Goal: Information Seeking & Learning: Learn about a topic

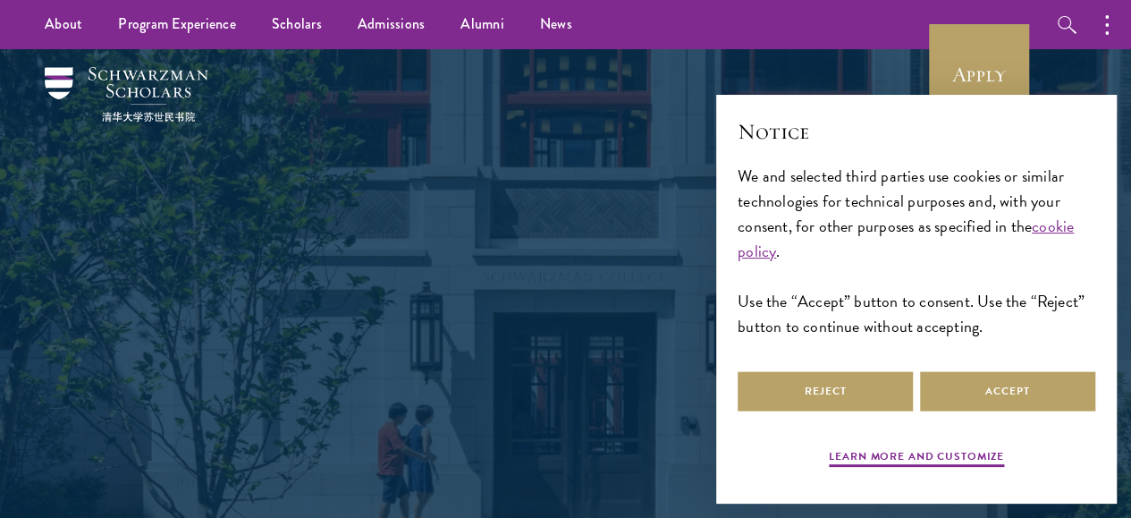
scroll to position [268, 0]
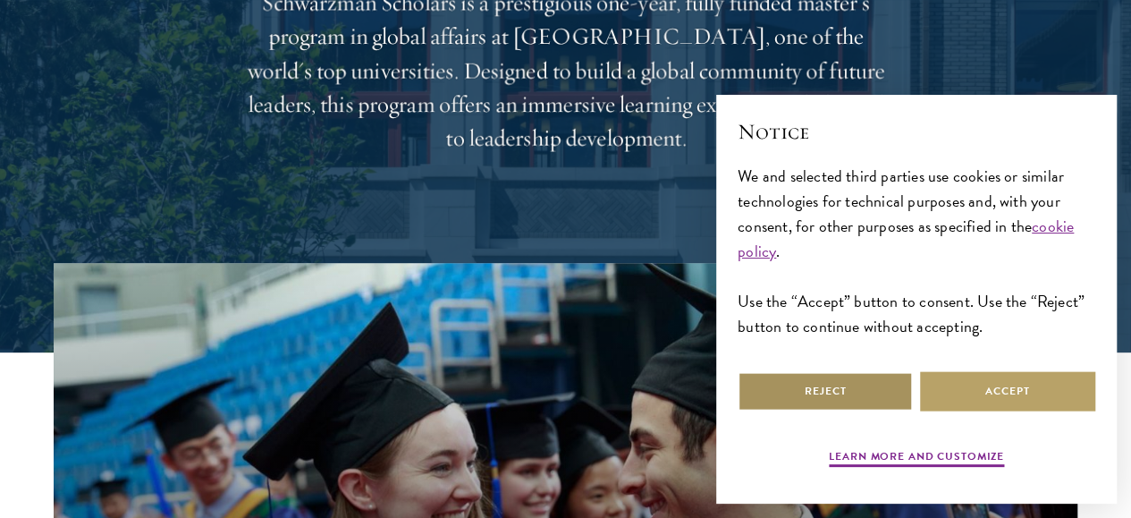
click at [837, 373] on button "Reject" at bounding box center [825, 391] width 175 height 40
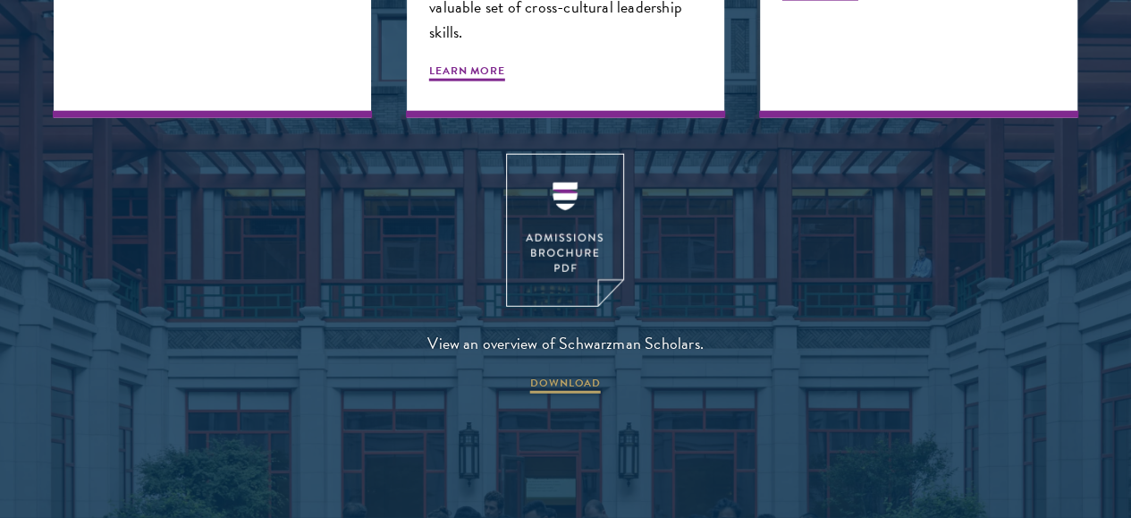
scroll to position [2325, 0]
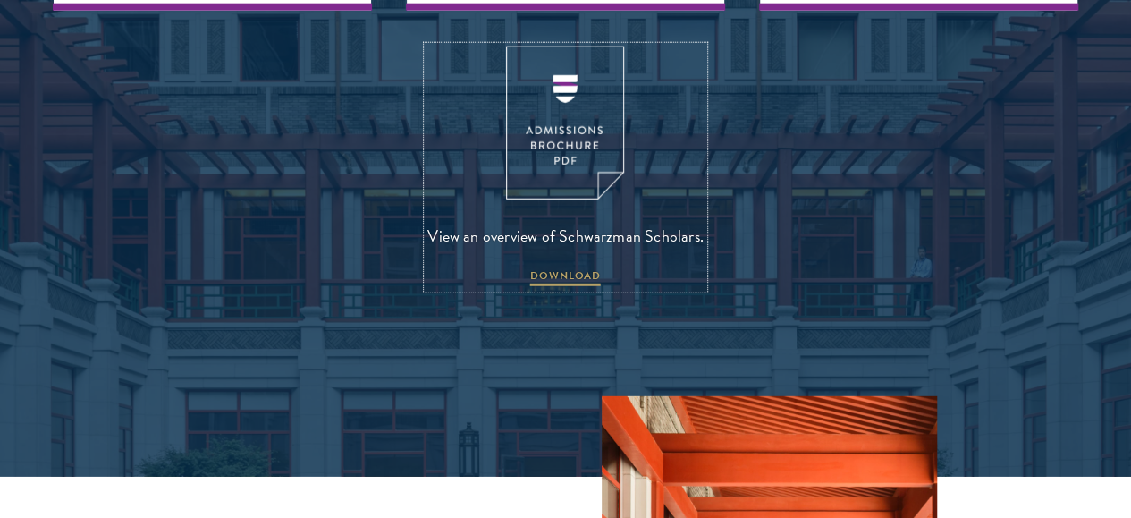
click at [568, 191] on img at bounding box center [565, 122] width 118 height 153
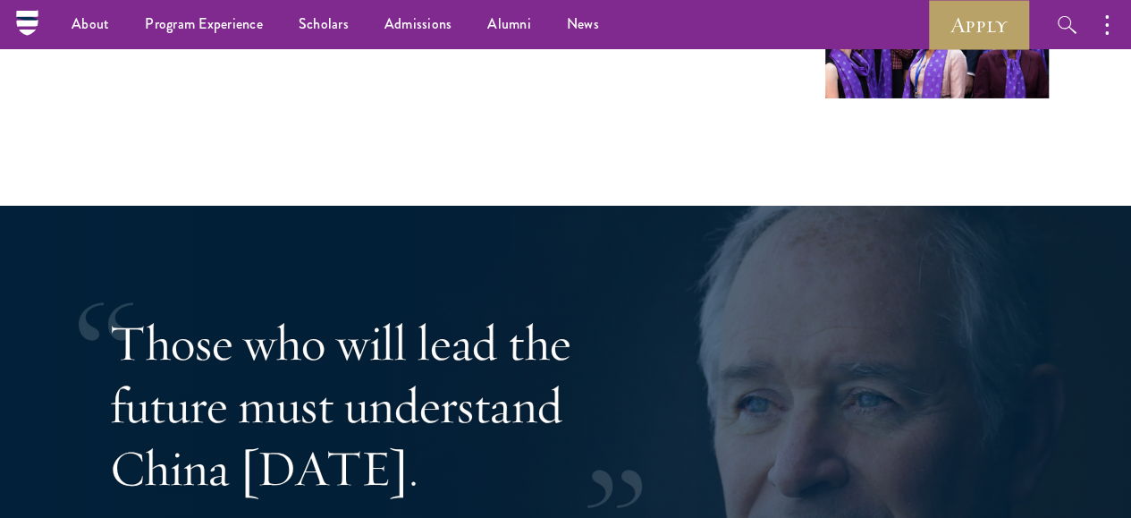
scroll to position [2951, 0]
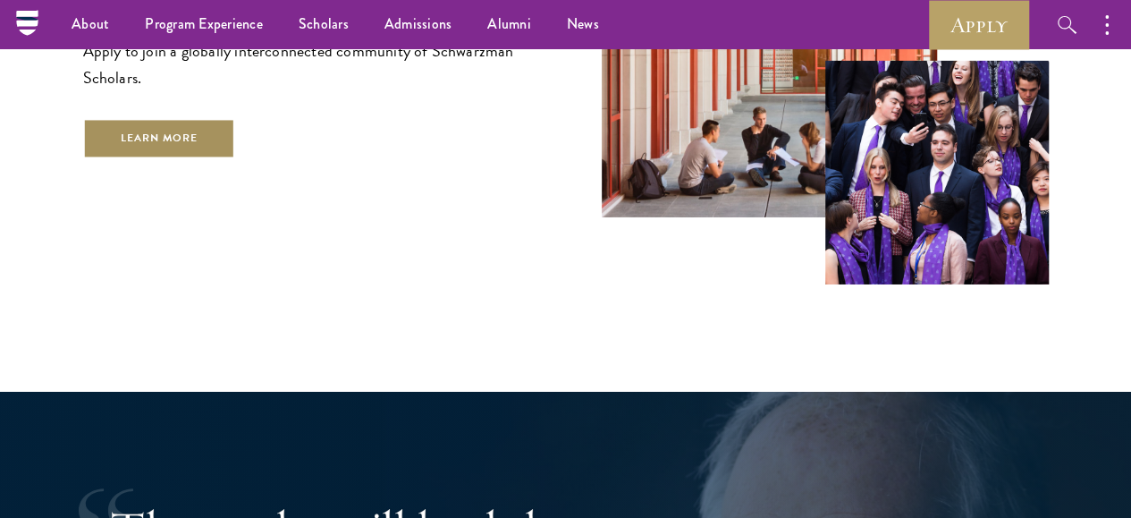
click at [218, 158] on link "Learn More" at bounding box center [159, 138] width 153 height 40
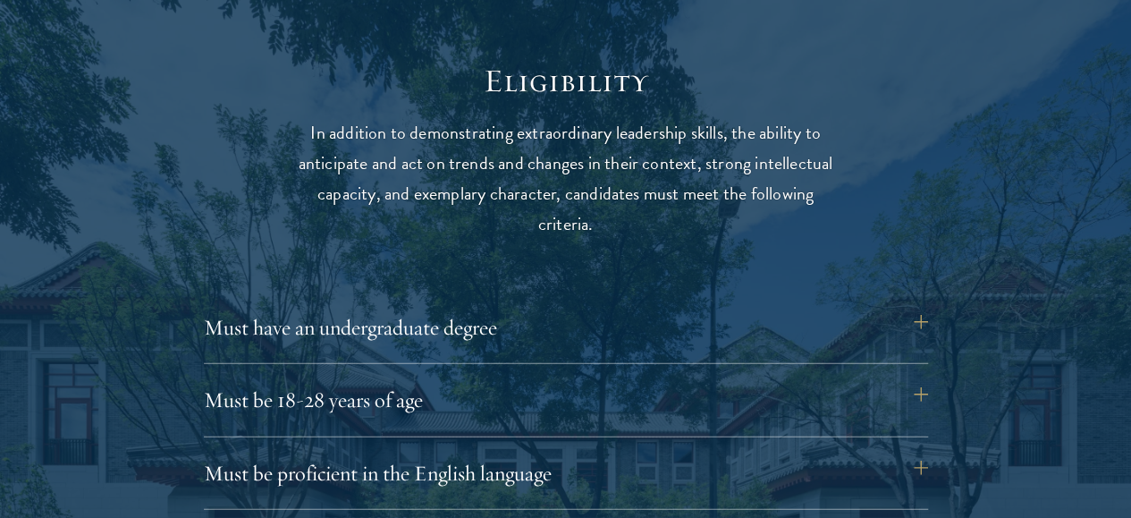
scroll to position [2414, 0]
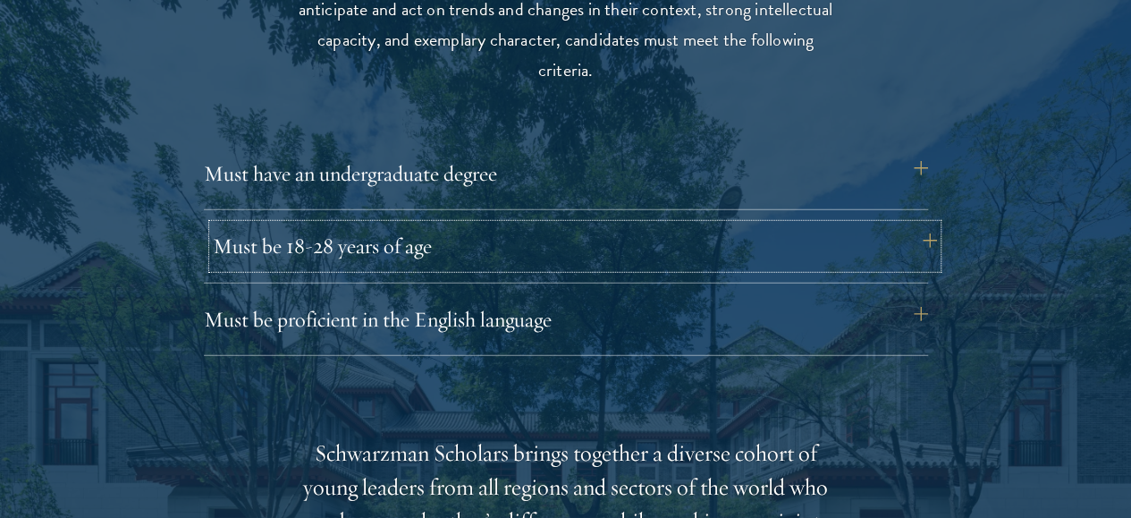
click at [478, 224] on button "Must be 18-28 years of age" at bounding box center [575, 245] width 724 height 43
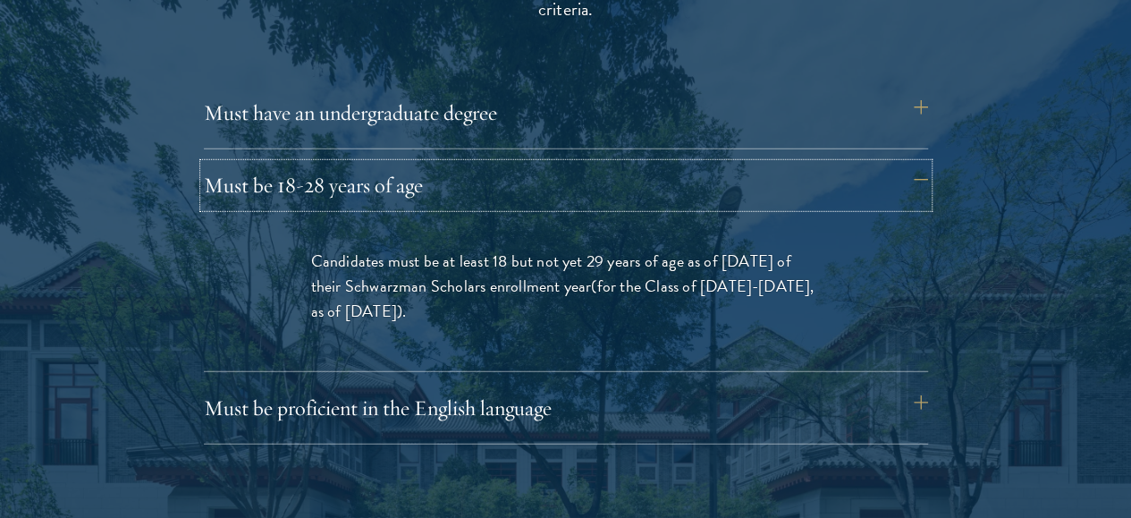
scroll to position [2504, 0]
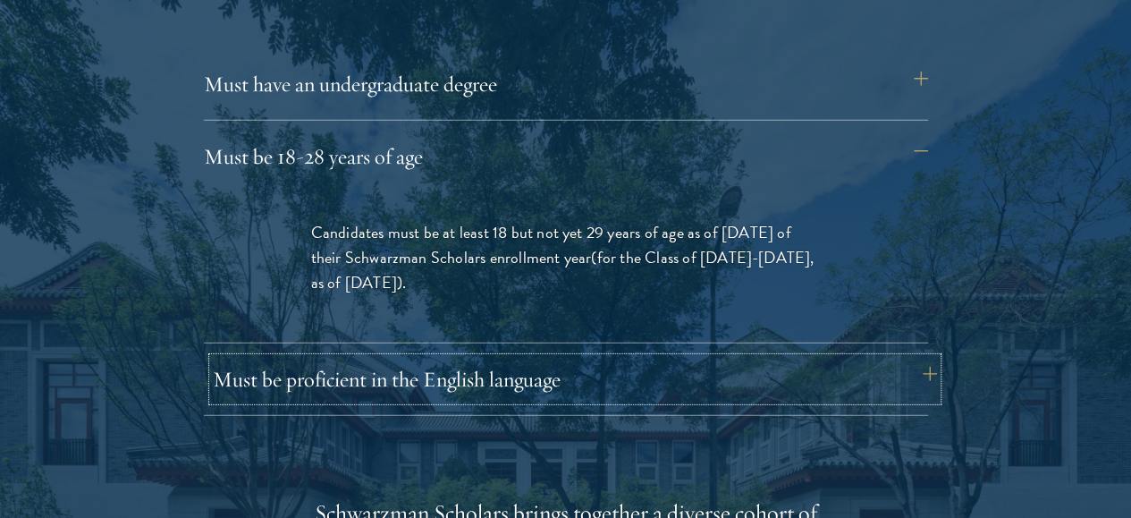
click at [441, 358] on button "Must be proficient in the English language" at bounding box center [575, 379] width 724 height 43
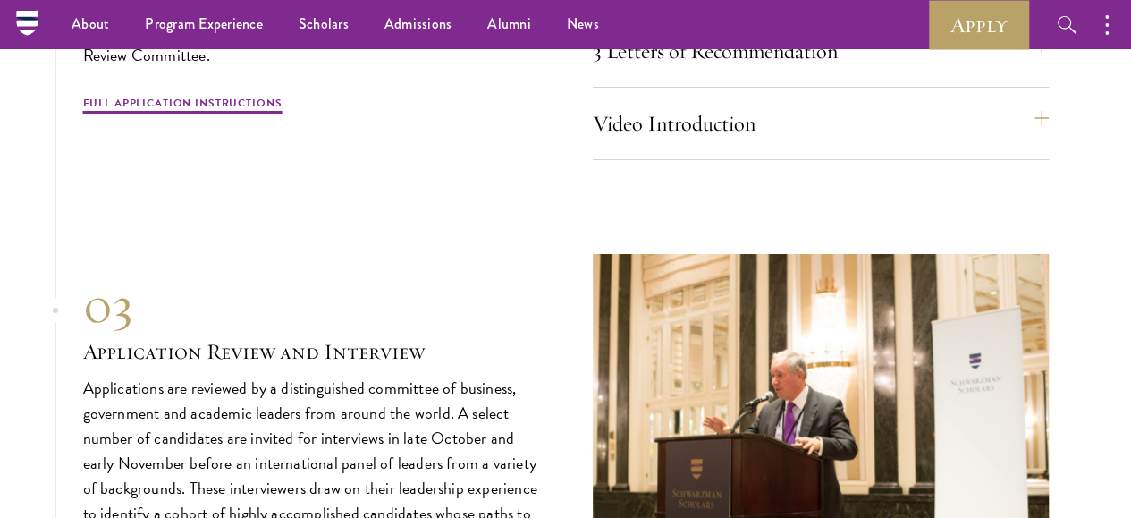
scroll to position [6528, 0]
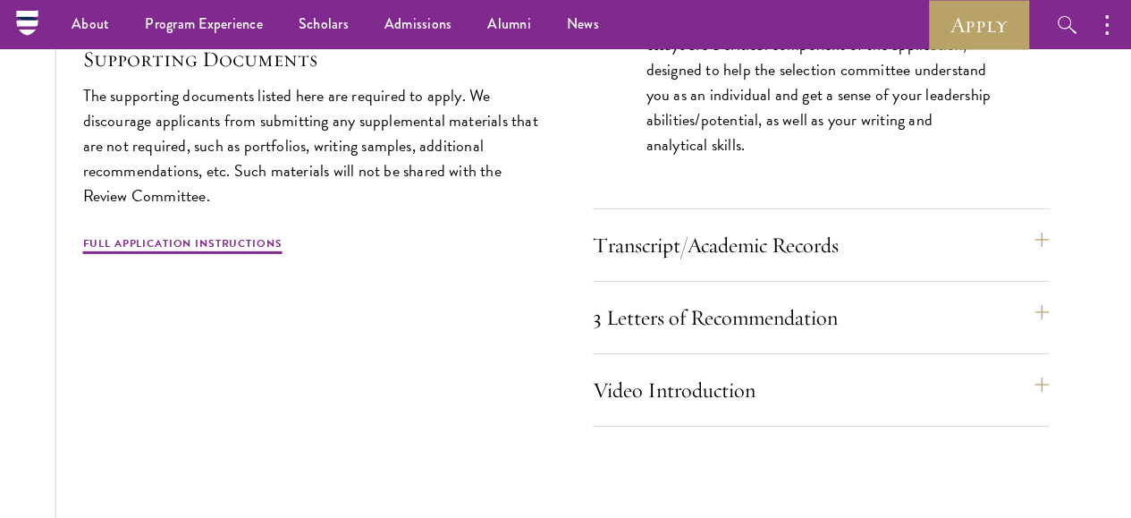
scroll to position [6049, 0]
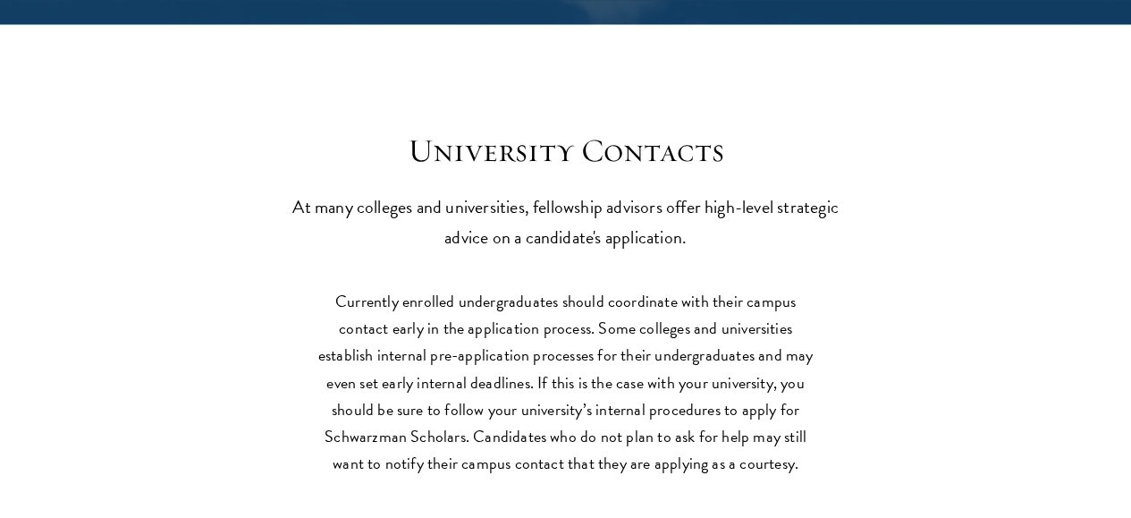
scroll to position [8016, 0]
